Goal: Information Seeking & Learning: Learn about a topic

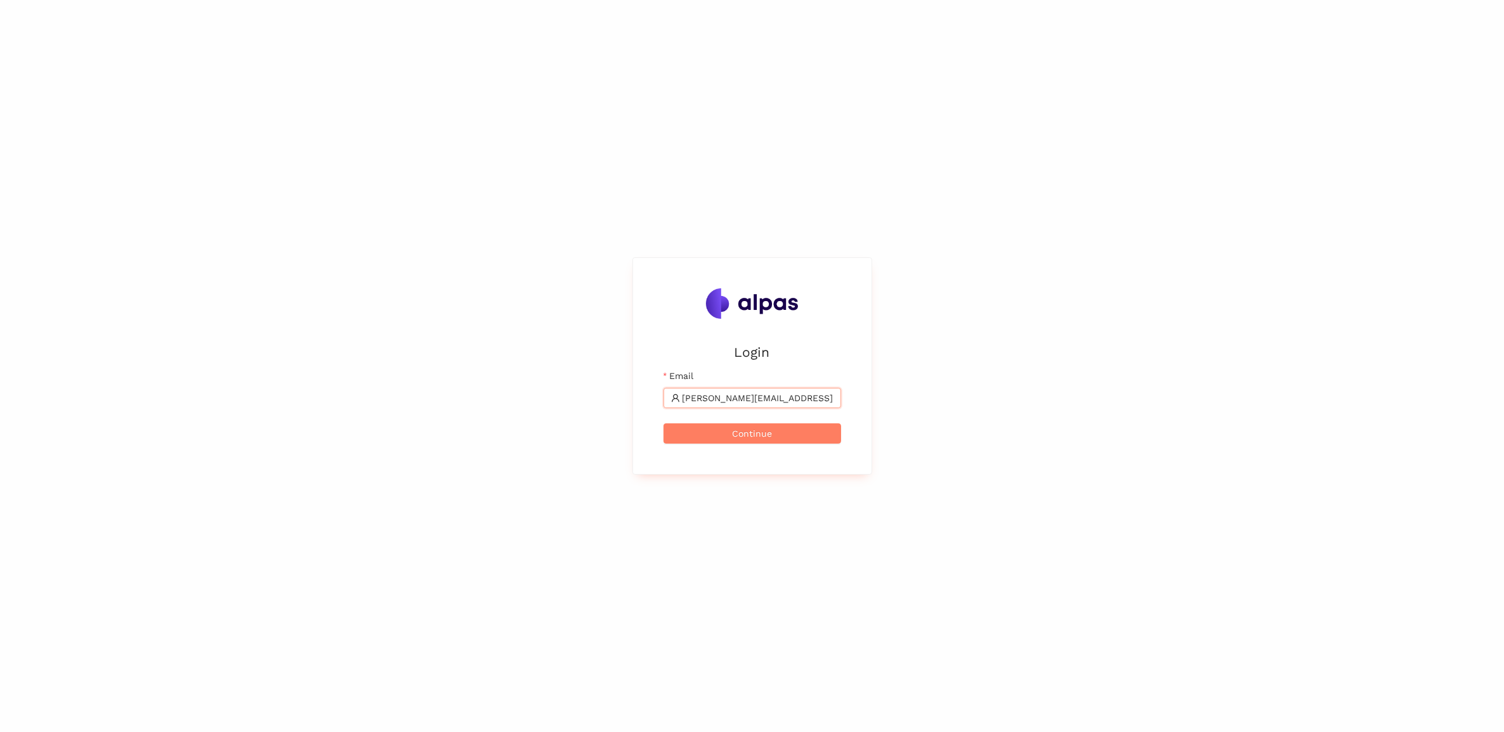
type input "[PERSON_NAME][EMAIL_ADDRESS][PERSON_NAME][PERSON_NAME][DOMAIN_NAME]"
click at [663, 424] on button "Continue" at bounding box center [752, 434] width 178 height 20
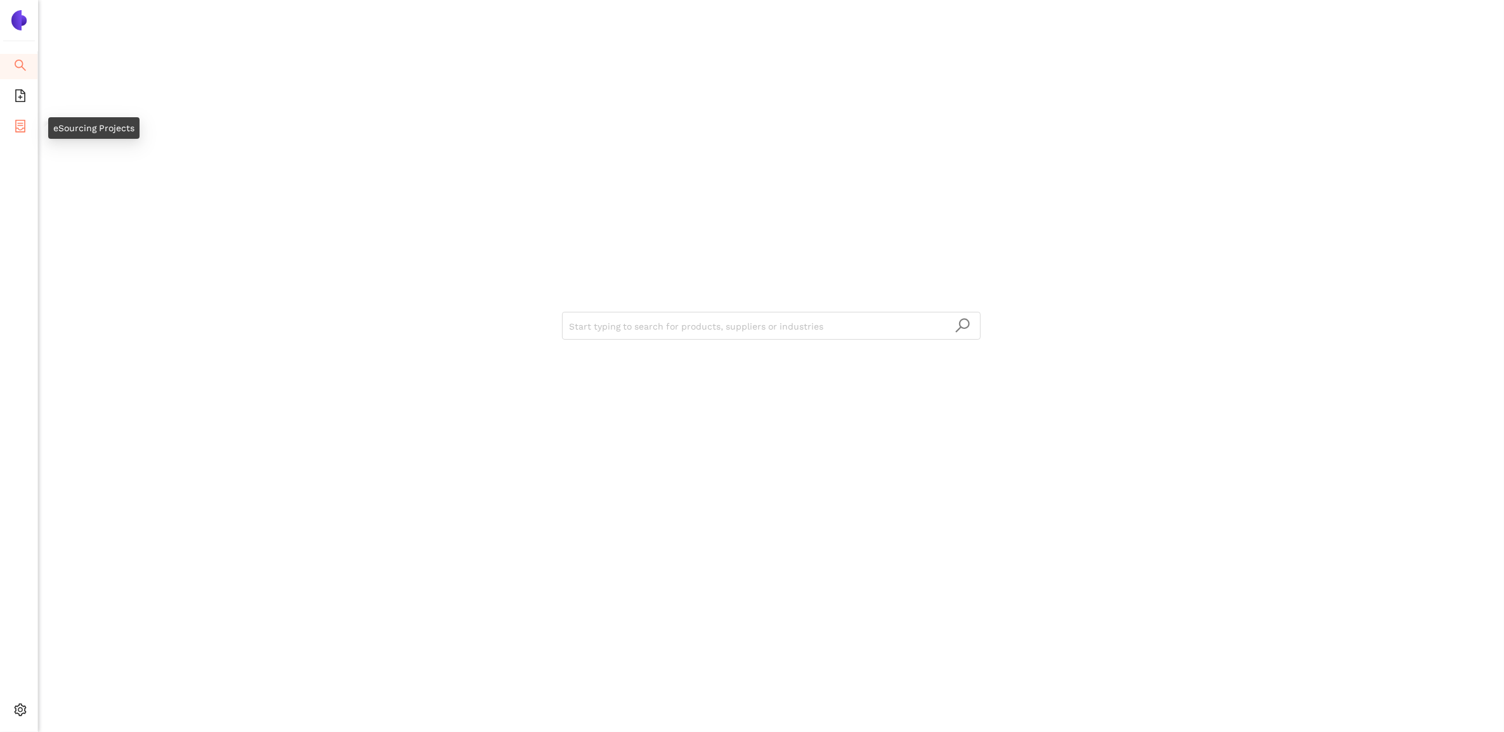
click at [27, 134] on li "eSourcing Projects" at bounding box center [18, 127] width 37 height 25
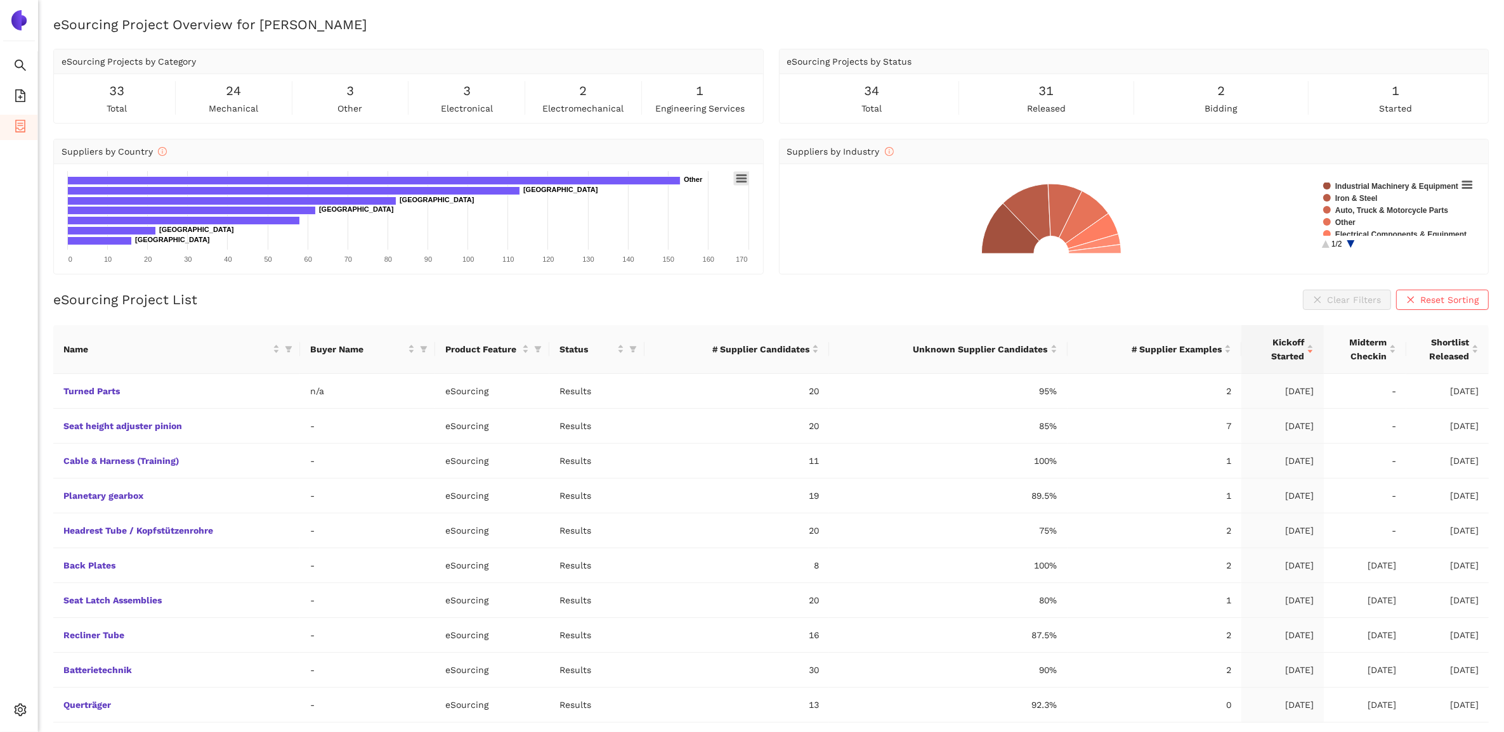
click at [739, 179] on icon at bounding box center [741, 178] width 9 height 6
click at [696, 252] on li "Download JPEG image" at bounding box center [693, 252] width 109 height 15
click at [882, 99] on div "34 total" at bounding box center [871, 98] width 169 height 34
drag, startPoint x: 740, startPoint y: 101, endPoint x: 699, endPoint y: 116, distance: 43.1
click at [699, 116] on div "33 total 24 mechanical 3 other 3 electronical 2 electromechanical 1 engineering…" at bounding box center [408, 98] width 709 height 49
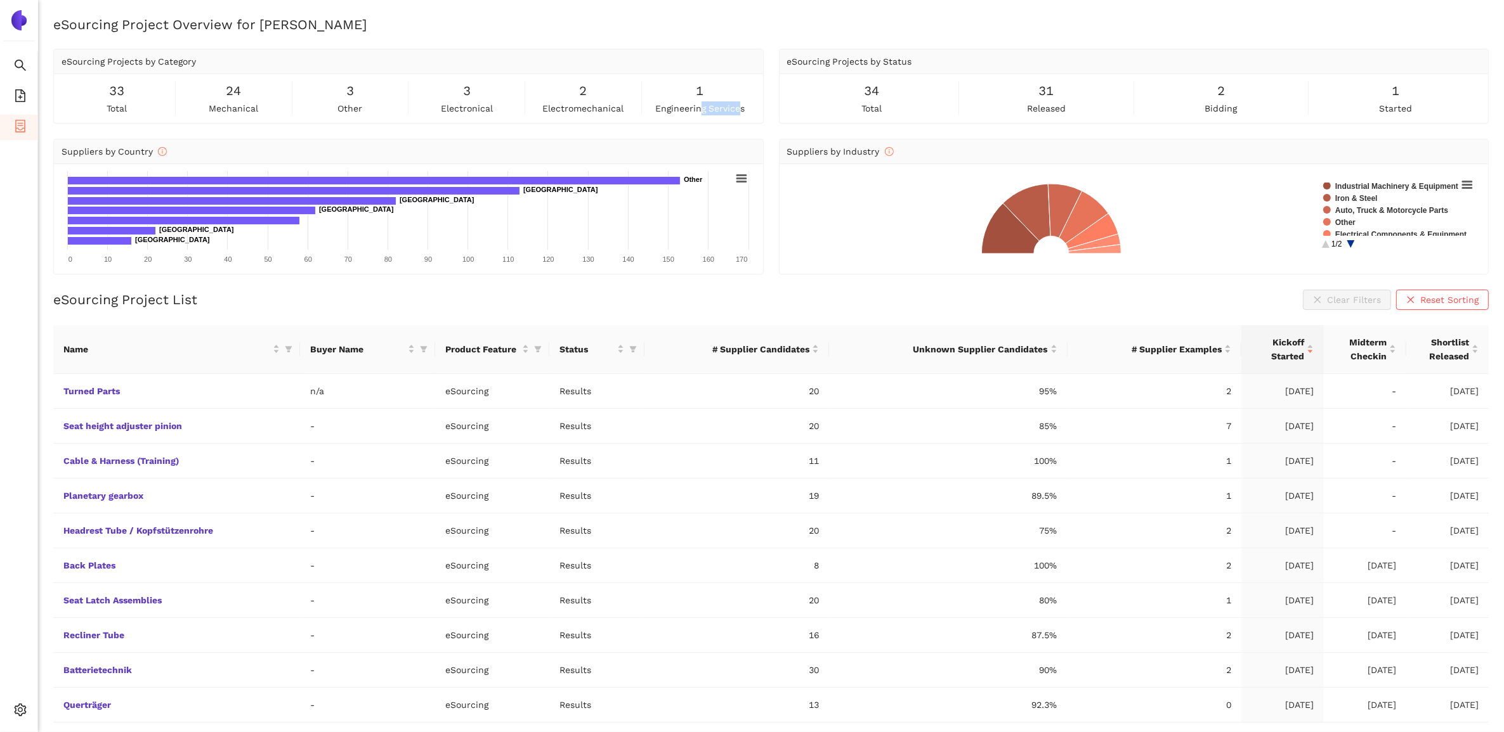
drag, startPoint x: 699, startPoint y: 116, endPoint x: 699, endPoint y: 103, distance: 12.7
click at [699, 103] on span "engineering services" at bounding box center [699, 108] width 89 height 14
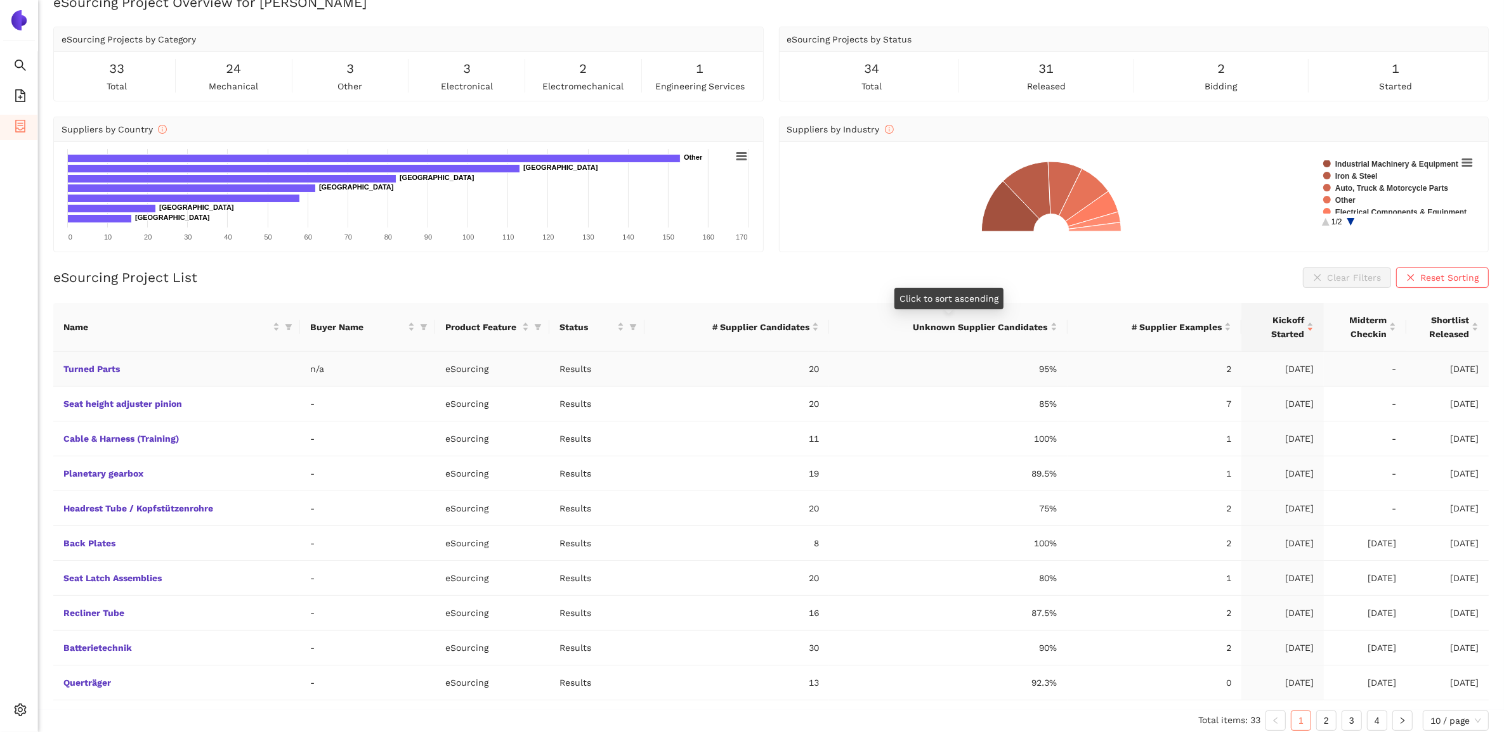
scroll to position [33, 0]
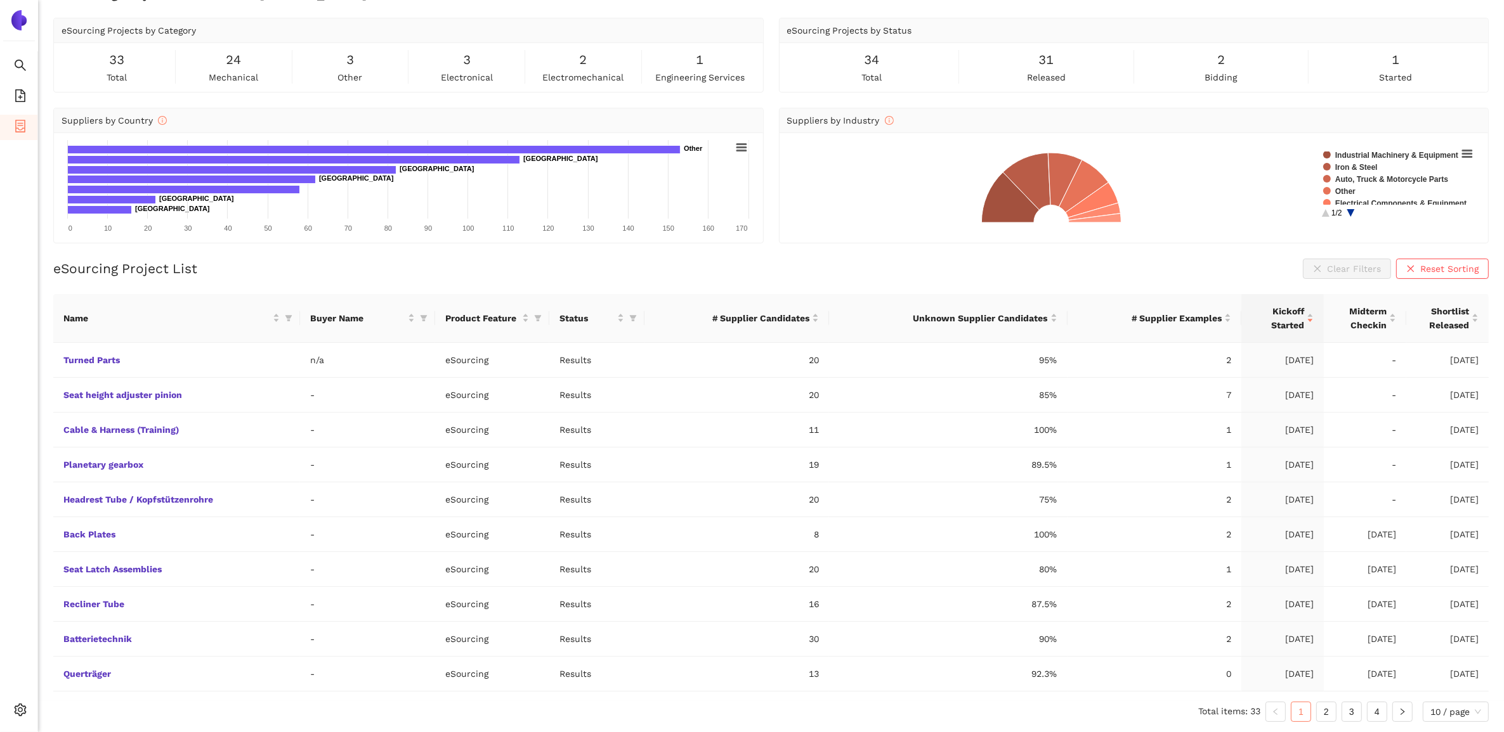
click at [103, 81] on div "33 total" at bounding box center [117, 67] width 111 height 34
click at [506, 72] on div "3 electronical" at bounding box center [466, 67] width 111 height 34
click at [742, 151] on rect at bounding box center [741, 147] width 15 height 14
click at [741, 154] on ul "View in full screen Print chart Download PNG image Download JPEG image Download…" at bounding box center [693, 208] width 110 height 109
click at [409, 73] on div "33 total 24 mechanical 3 other 3 electronical 2 electromechanical 1 engineering…" at bounding box center [409, 67] width 694 height 34
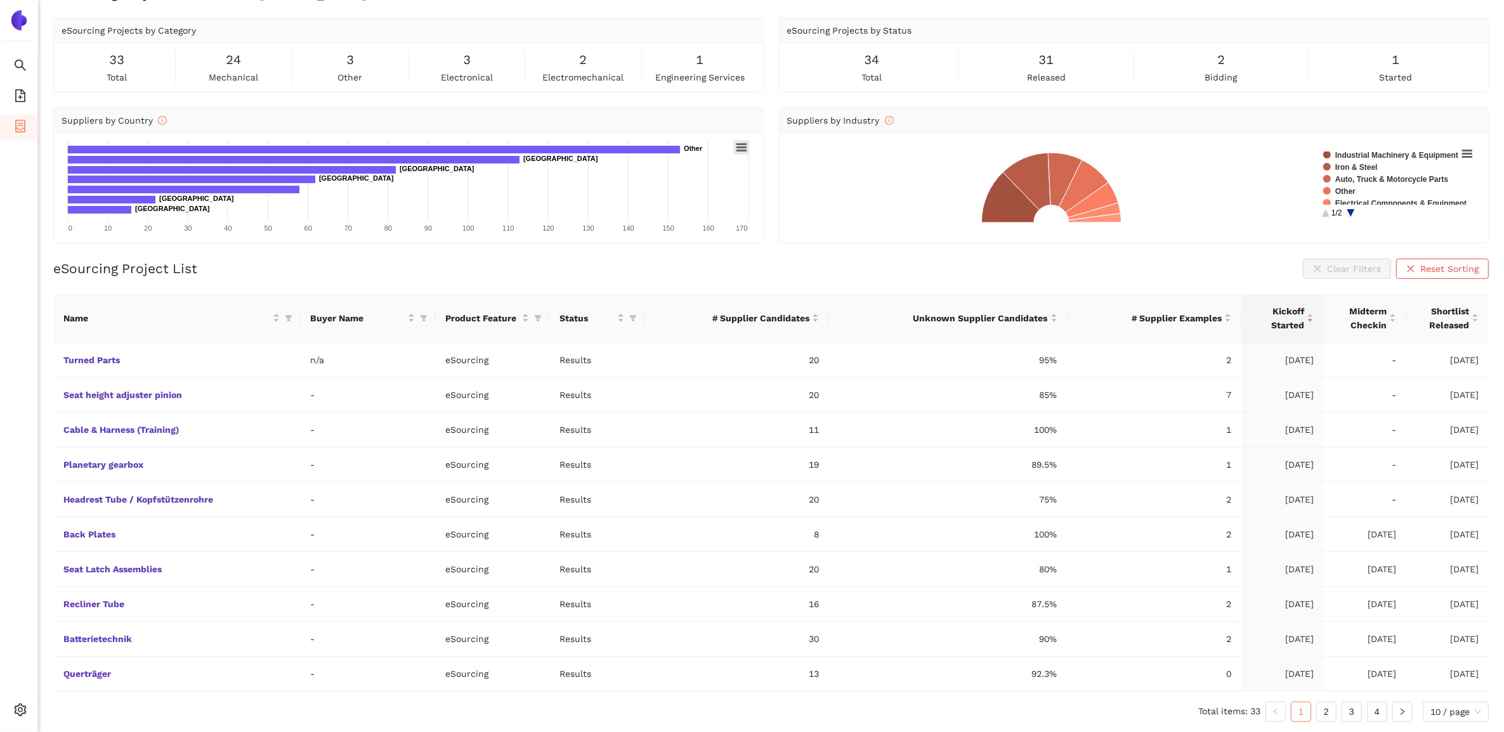
click at [739, 150] on rect at bounding box center [741, 147] width 15 height 14
click at [738, 140] on rect at bounding box center [741, 147] width 15 height 14
click at [682, 232] on li "Download PDF document" at bounding box center [693, 236] width 109 height 15
click at [328, 191] on rect at bounding box center [408, 187] width 693 height 95
click at [745, 149] on icon at bounding box center [741, 147] width 9 height 6
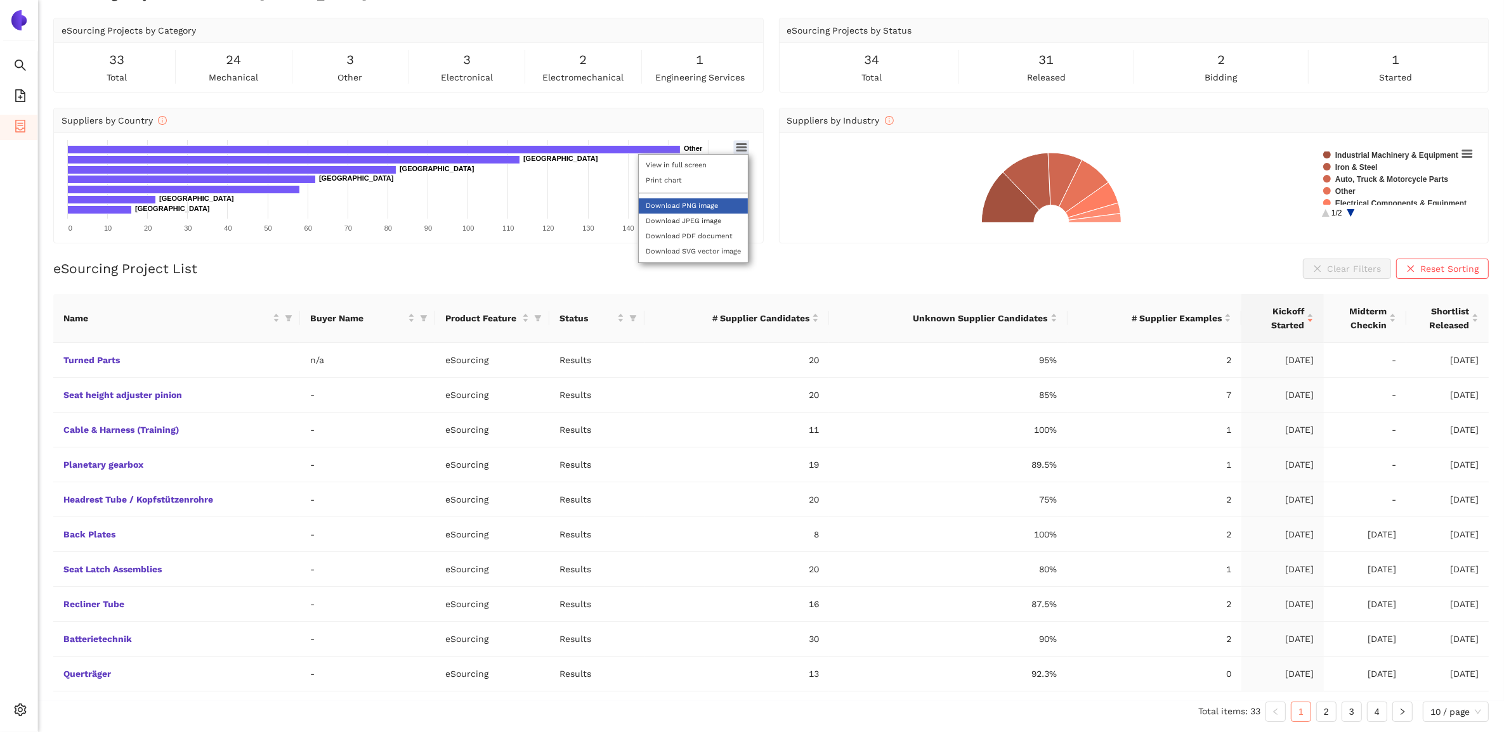
click at [709, 206] on li "Download PNG image" at bounding box center [693, 205] width 109 height 15
click at [1251, 143] on rect at bounding box center [1133, 187] width 693 height 95
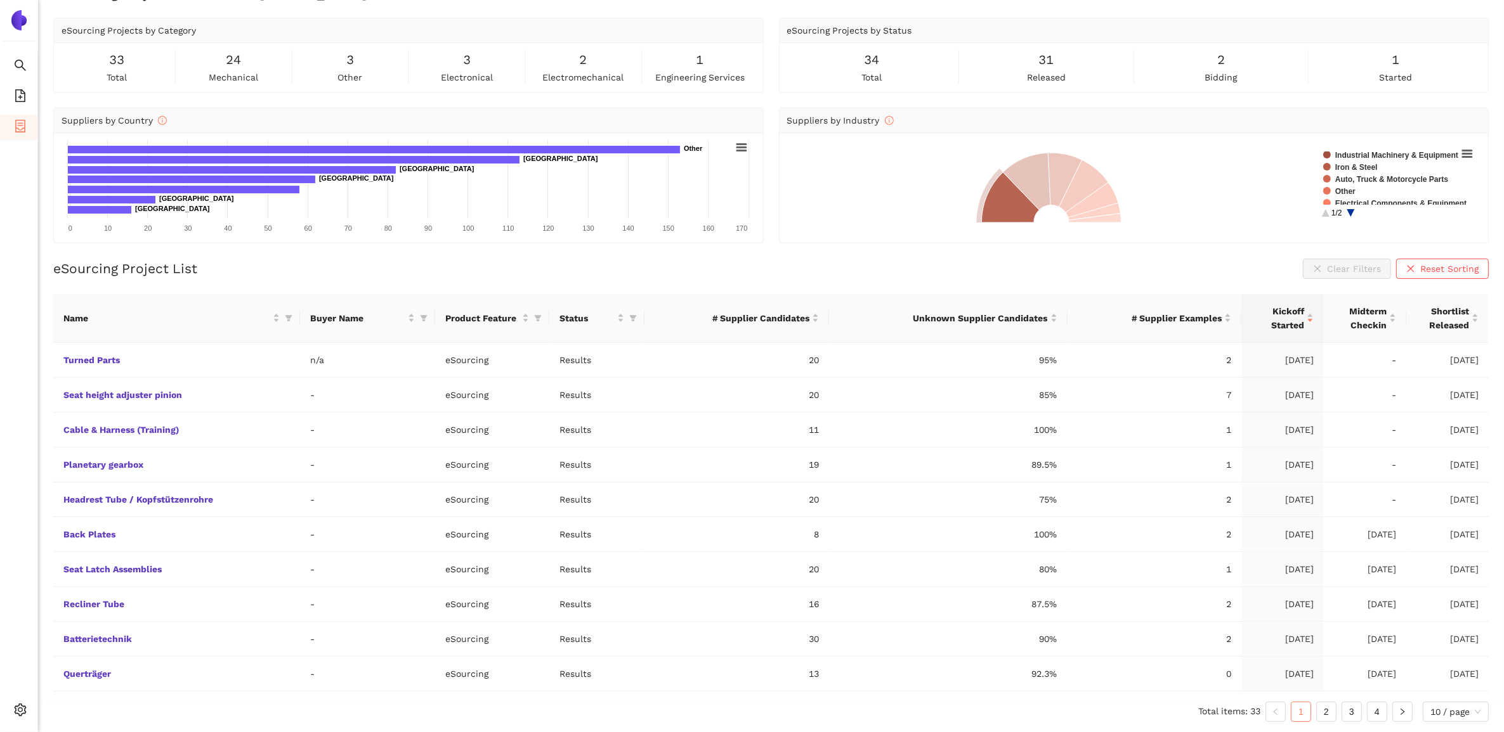
click at [1469, 144] on rect at bounding box center [1133, 187] width 693 height 95
click at [1462, 151] on icon at bounding box center [1466, 153] width 9 height 6
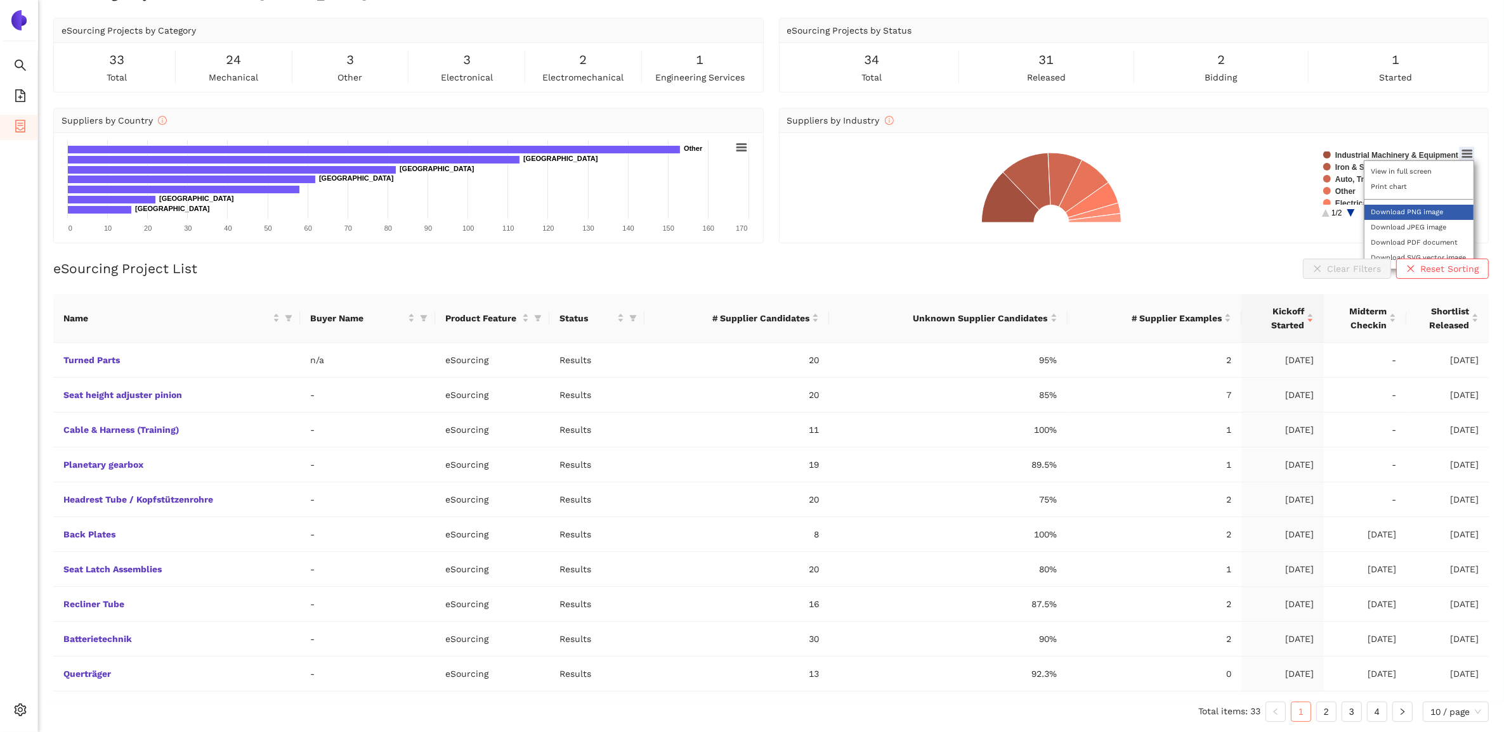
click at [1431, 211] on li "Download PNG image" at bounding box center [1418, 212] width 109 height 15
click at [1117, 242] on div "Suppliers by Industry Created with Highcharts 9.1.1 Chart context menu Chart ti…" at bounding box center [1134, 176] width 710 height 136
drag, startPoint x: 1205, startPoint y: 243, endPoint x: 1205, endPoint y: 273, distance: 29.8
click at [1205, 273] on div "eSourcing Project Overview for [PERSON_NAME] eSourcing Projects by Category 33 …" at bounding box center [771, 350] width 1466 height 732
click at [1352, 209] on circle at bounding box center [1350, 213] width 20 height 20
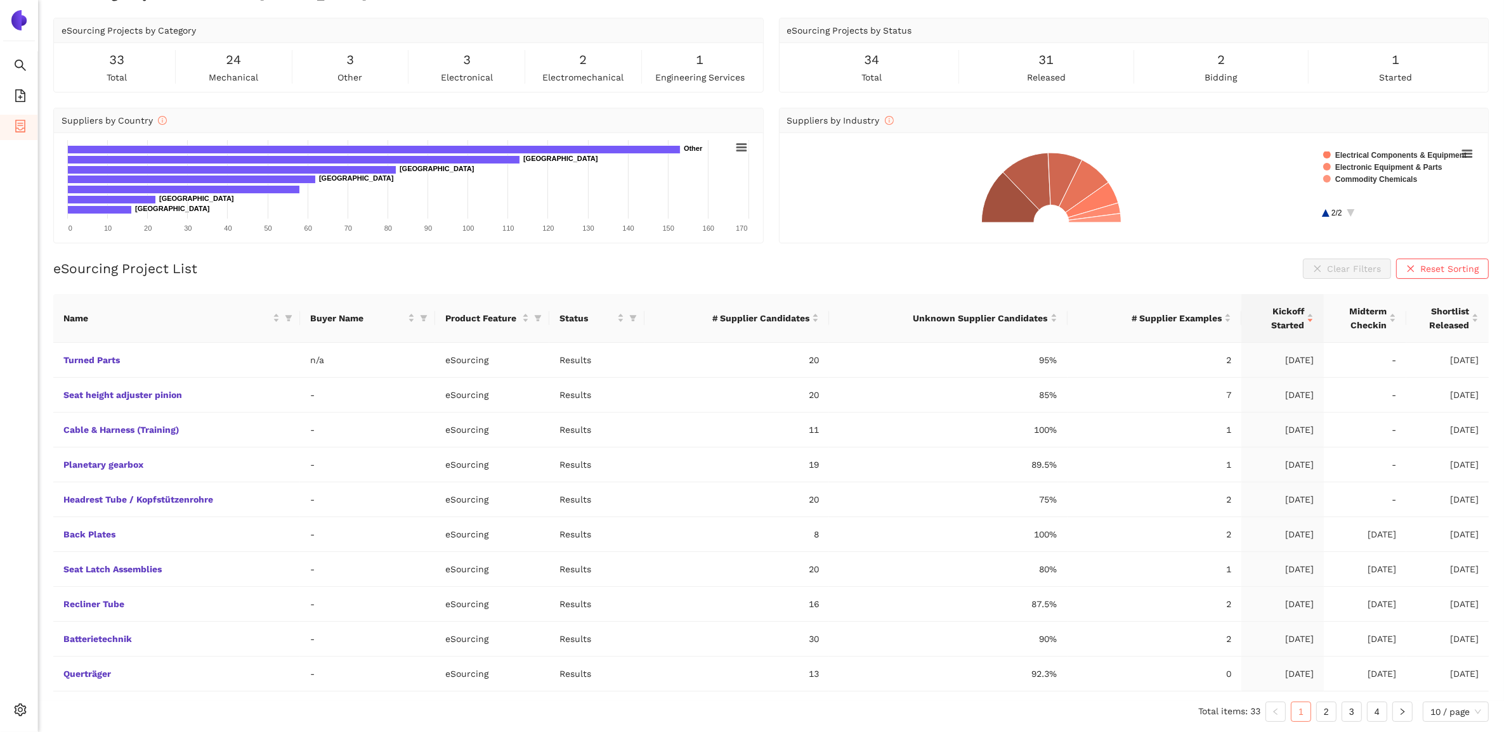
click at [1223, 137] on div "Created with Highcharts 9.1.1 Chart context menu Chart title Industrial Machine…" at bounding box center [1133, 188] width 709 height 110
click at [1321, 211] on circle at bounding box center [1325, 213] width 20 height 20
click at [1348, 210] on circle at bounding box center [1350, 213] width 20 height 20
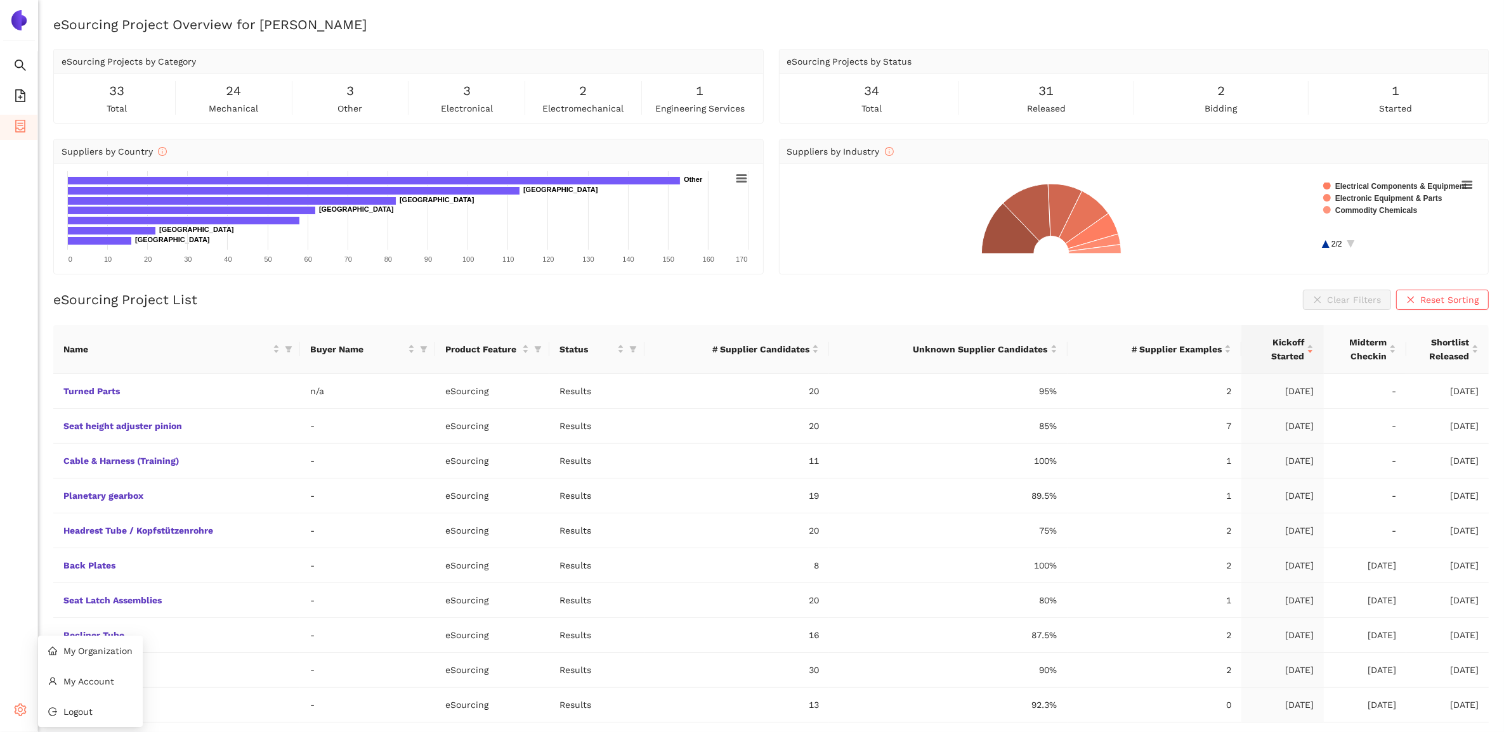
click at [29, 712] on div "Settings" at bounding box center [19, 711] width 38 height 25
click at [110, 644] on li "My Organization" at bounding box center [90, 651] width 105 height 25
click at [1346, 241] on circle at bounding box center [1350, 244] width 20 height 20
click at [641, 550] on td "Results" at bounding box center [596, 566] width 95 height 35
